Goal: Browse casually: Explore the website without a specific task or goal

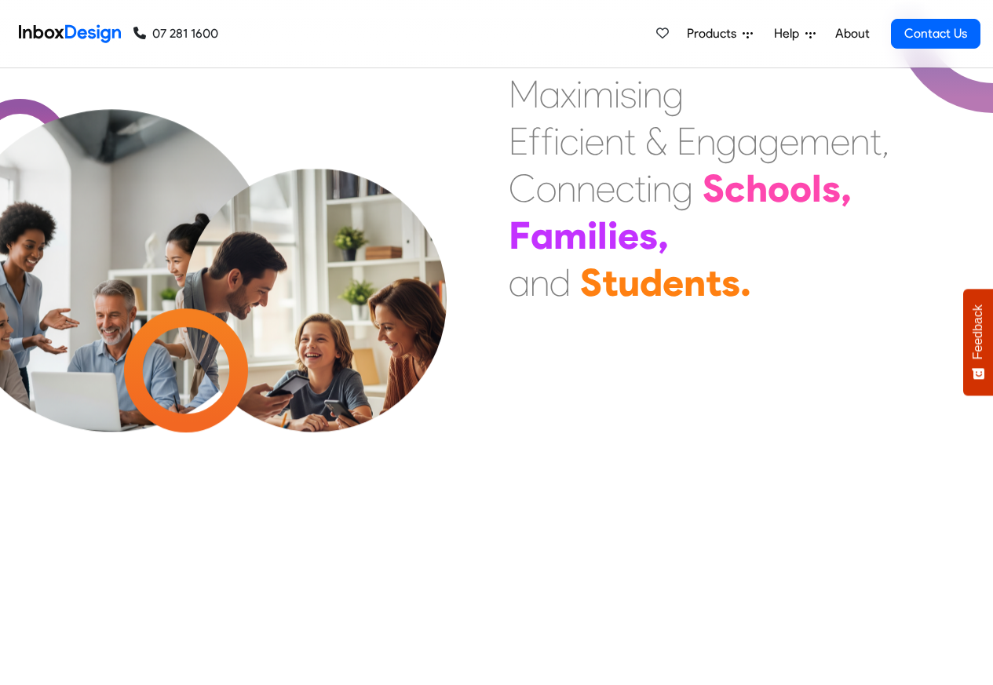
scroll to position [1601, 0]
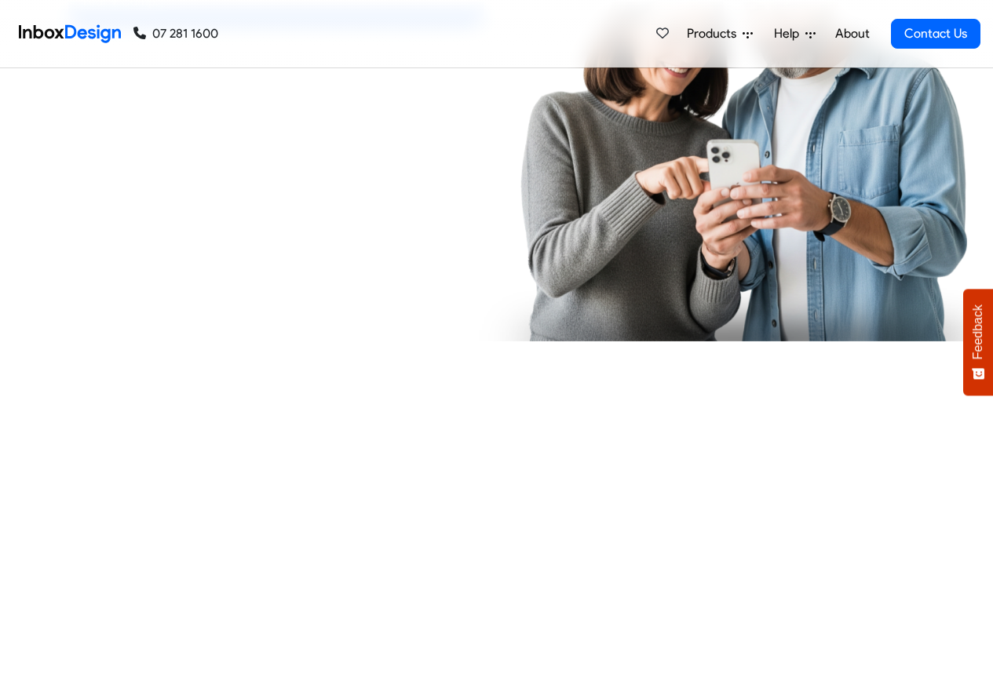
checkbox input "true"
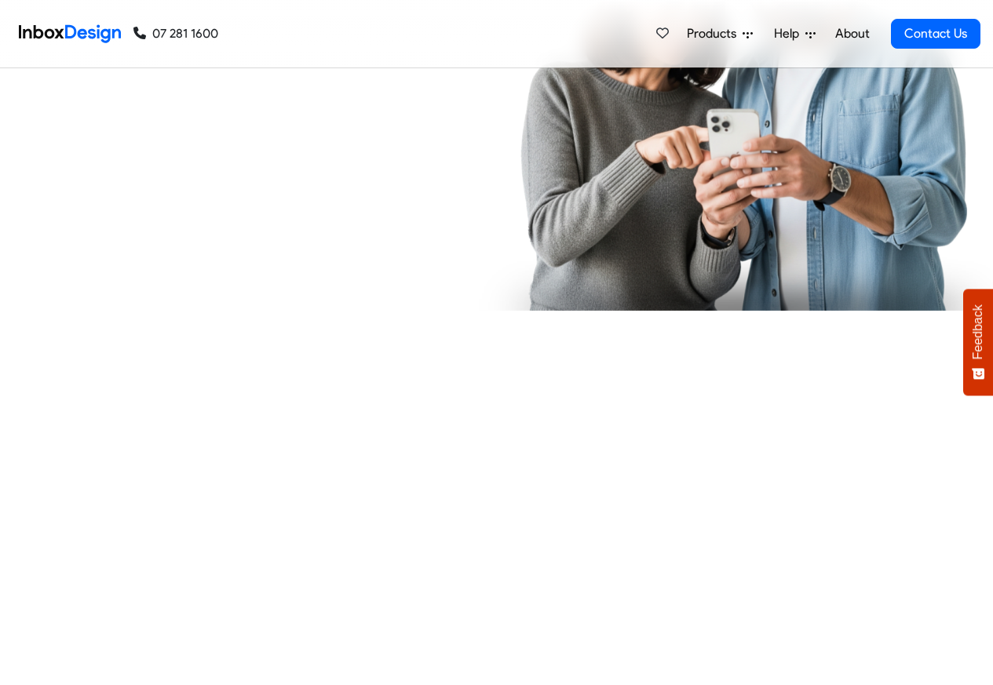
checkbox input "true"
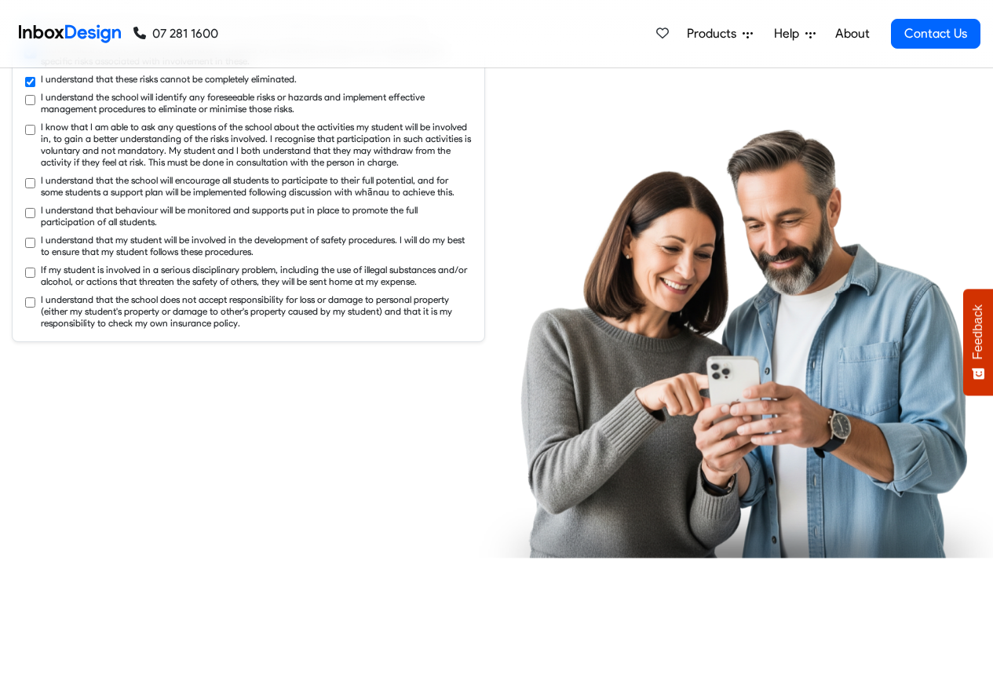
checkbox input "true"
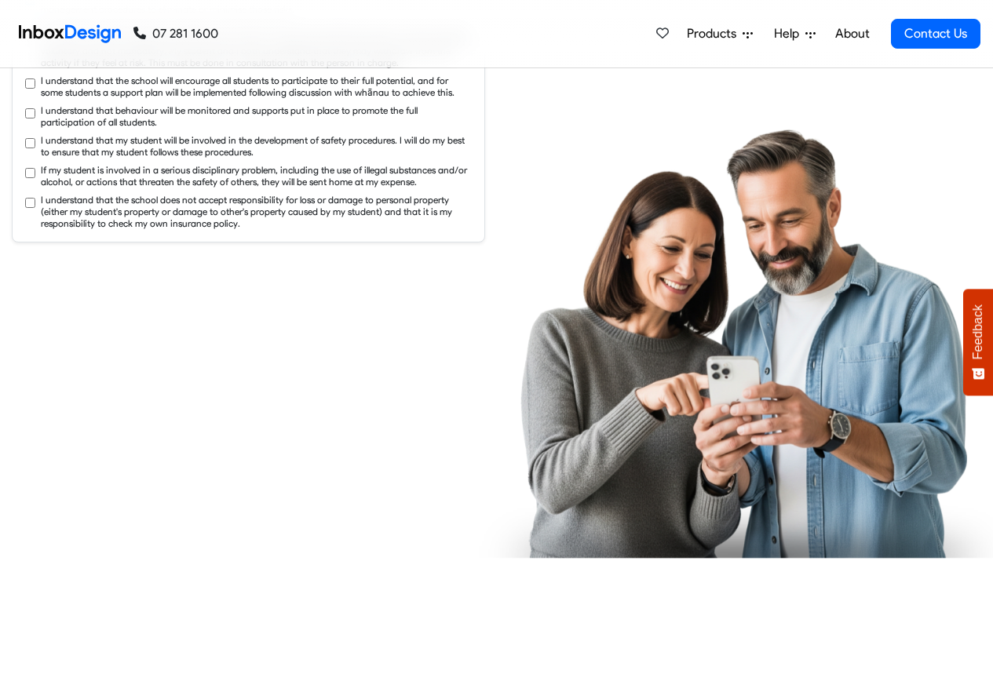
checkbox input "true"
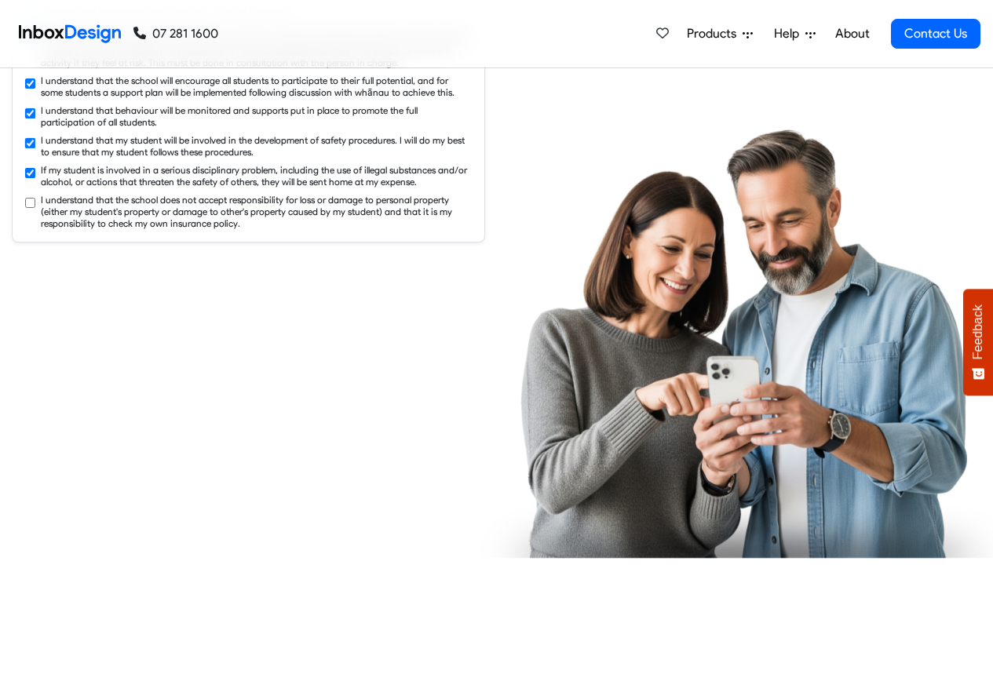
checkbox input "true"
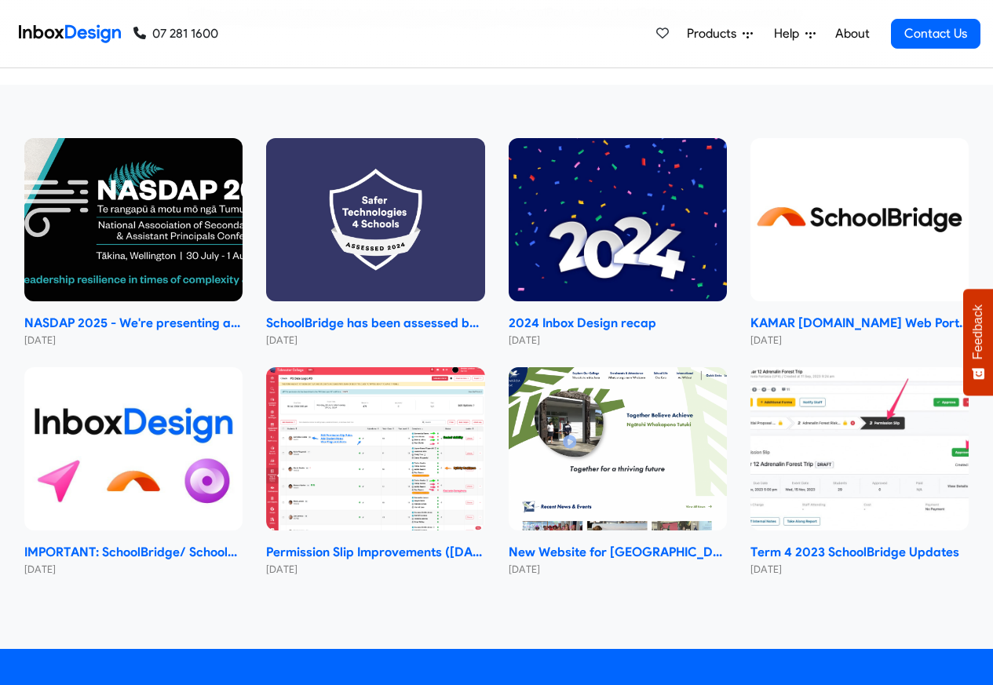
scroll to position [9370, 0]
